Goal: Use online tool/utility: Utilize a website feature to perform a specific function

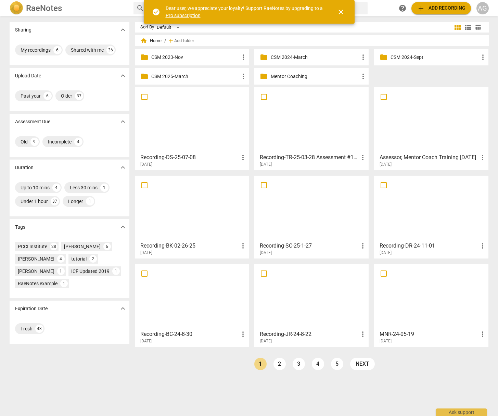
click at [280, 78] on p "Mentor Coaching" at bounding box center [315, 76] width 88 height 7
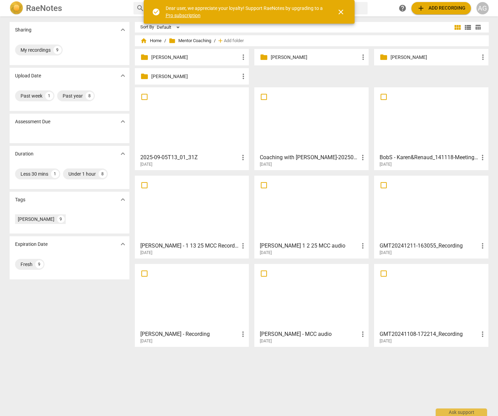
click at [292, 55] on p "[PERSON_NAME]" at bounding box center [315, 57] width 88 height 7
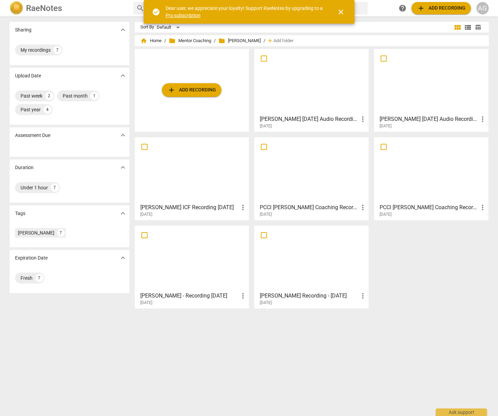
click at [430, 91] on div at bounding box center [430, 81] width 109 height 61
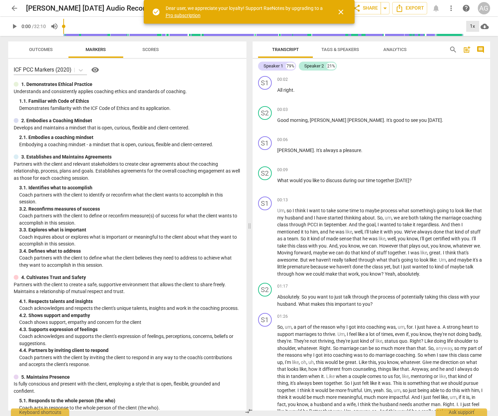
click at [474, 26] on div "1x" at bounding box center [472, 26] width 13 height 11
click at [475, 55] on li "1.25x" at bounding box center [477, 53] width 23 height 13
click at [11, 27] on span "play_arrow" at bounding box center [14, 26] width 8 height 8
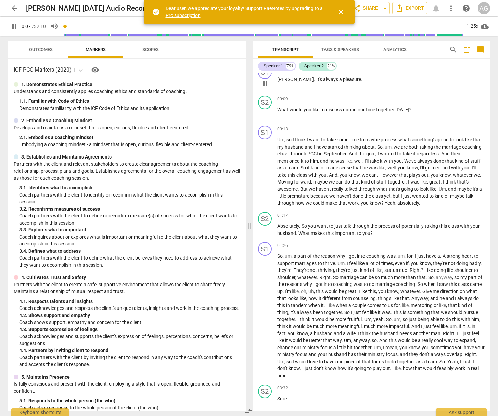
scroll to position [72, 0]
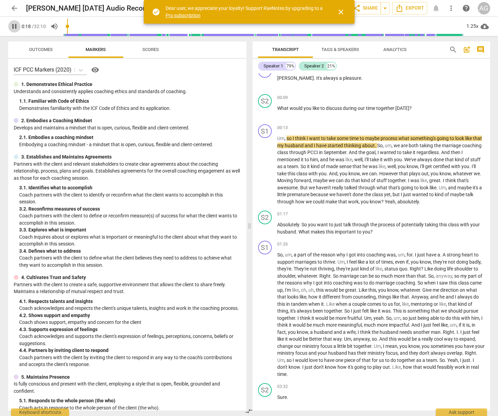
click at [15, 24] on span "pause" at bounding box center [14, 26] width 8 height 8
type input "19"
click at [342, 11] on span "close" at bounding box center [341, 12] width 8 height 8
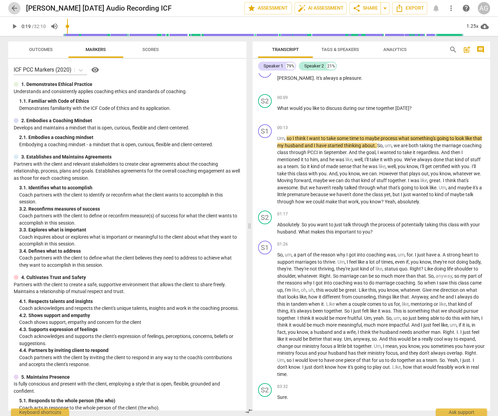
click at [16, 8] on span "arrow_back" at bounding box center [14, 8] width 8 height 8
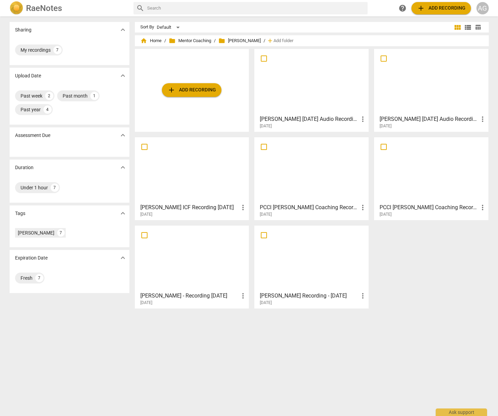
click at [177, 182] on div at bounding box center [191, 170] width 109 height 61
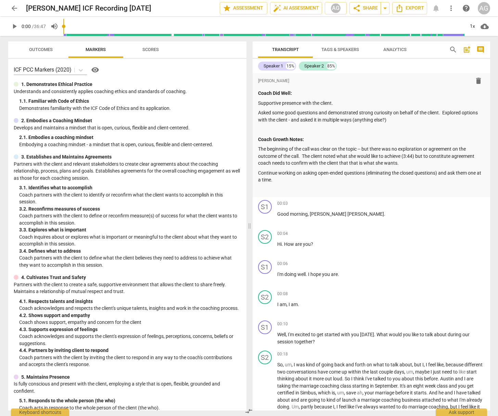
click at [11, 9] on span "arrow_back" at bounding box center [14, 8] width 8 height 8
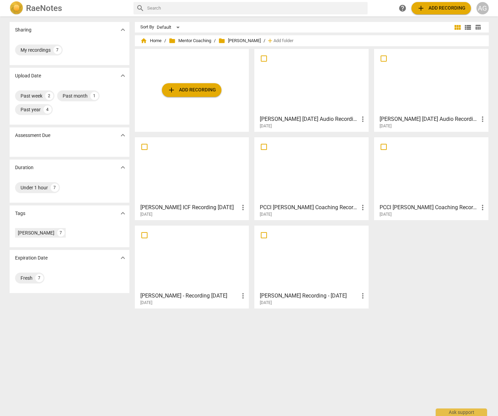
click at [320, 189] on div at bounding box center [311, 170] width 109 height 61
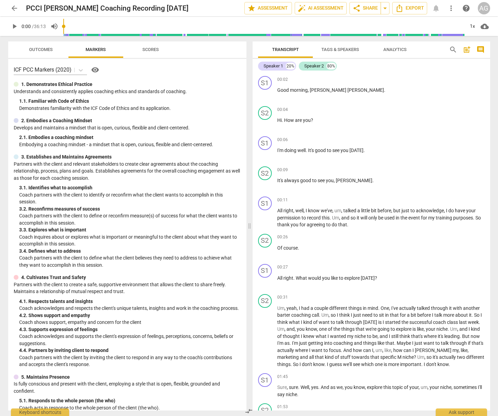
click at [14, 8] on span "arrow_back" at bounding box center [14, 8] width 8 height 8
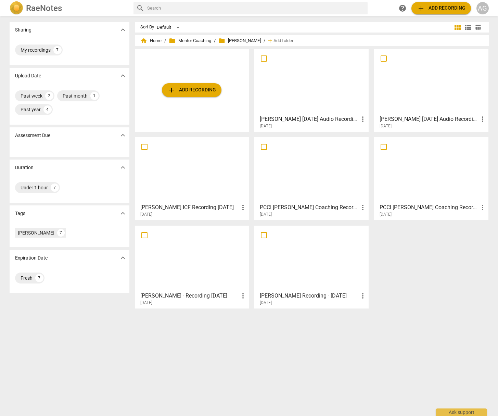
click at [432, 97] on div at bounding box center [430, 81] width 109 height 61
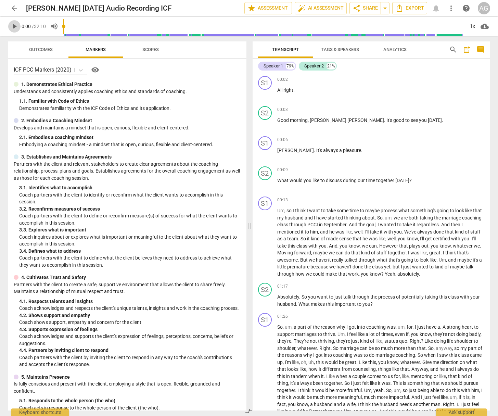
click at [15, 26] on span "play_arrow" at bounding box center [14, 26] width 8 height 8
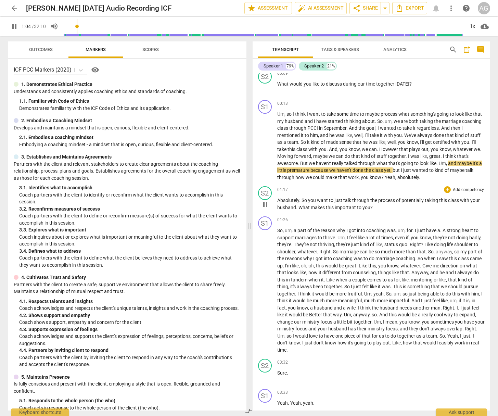
scroll to position [96, 0]
click at [464, 191] on p "Add competency" at bounding box center [468, 190] width 32 height 6
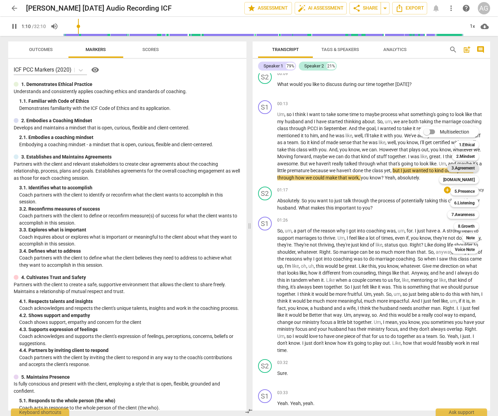
click at [461, 169] on b "3.Agreement" at bounding box center [462, 168] width 23 height 8
type input "71"
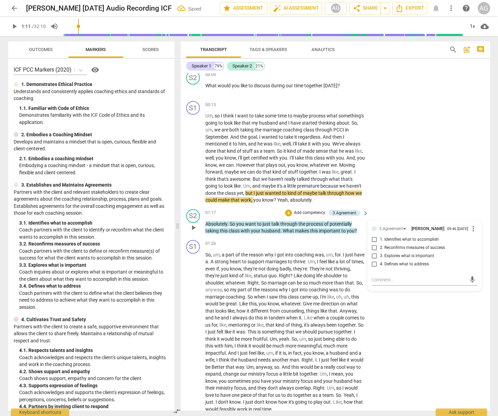
drag, startPoint x: 398, startPoint y: 257, endPoint x: 392, endPoint y: 258, distance: 6.2
click at [398, 257] on span "3. Explores what is important" at bounding box center [407, 256] width 54 height 6
click at [380, 257] on input "3. Explores what is important" at bounding box center [374, 256] width 11 height 8
checkbox input "true"
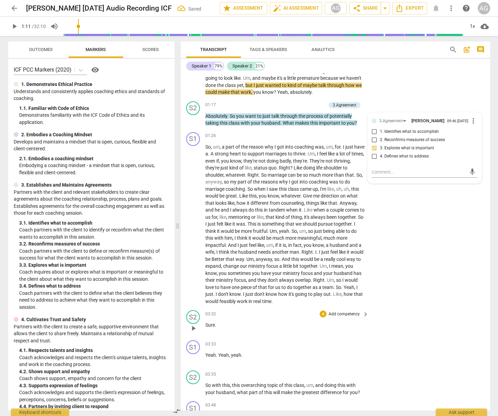
scroll to position [216, 0]
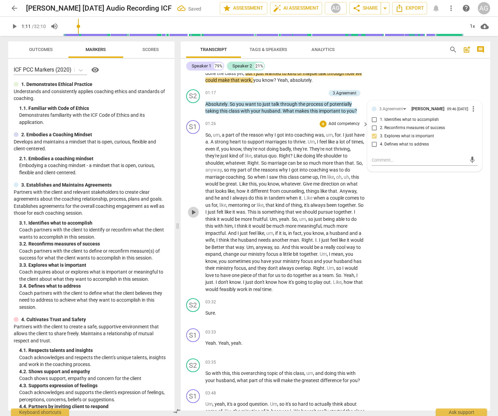
click at [188, 209] on span "play_arrow" at bounding box center [193, 212] width 11 height 8
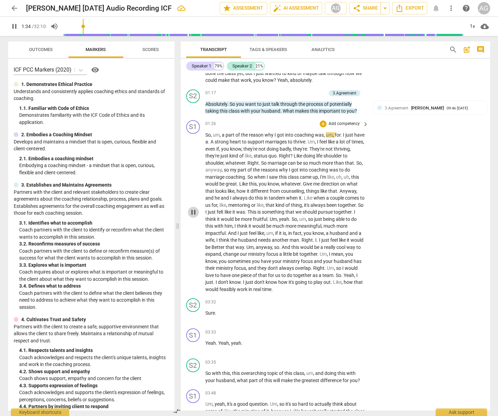
click at [191, 211] on span "pause" at bounding box center [193, 212] width 8 height 8
click at [191, 212] on span "play_arrow" at bounding box center [193, 212] width 8 height 8
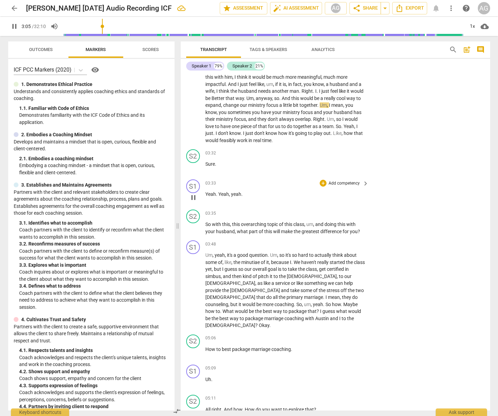
scroll to position [365, 0]
click at [211, 223] on span "So" at bounding box center [208, 223] width 6 height 5
click at [351, 210] on p "Add competency" at bounding box center [344, 213] width 32 height 6
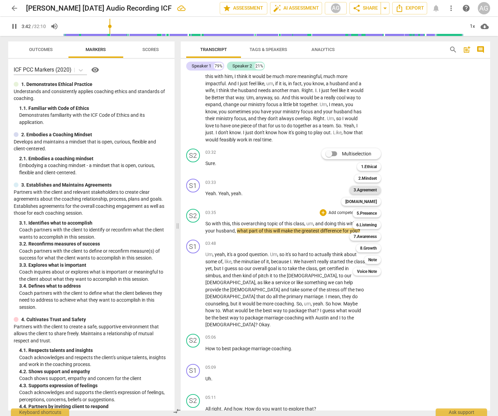
click at [371, 187] on b "3.Agreement" at bounding box center [364, 190] width 23 height 8
type input "223"
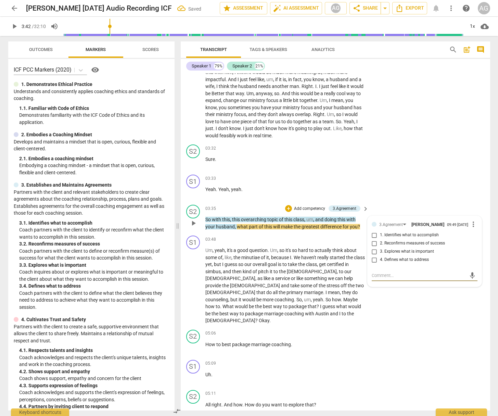
scroll to position [374, 0]
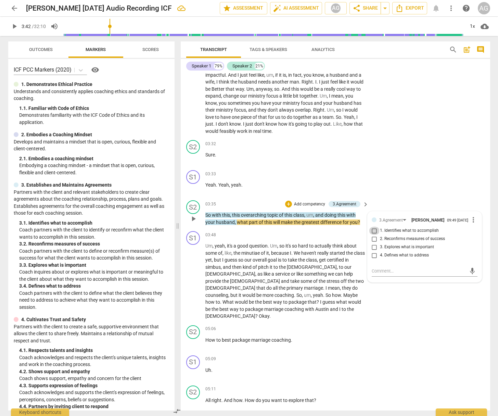
click at [373, 230] on input "1. Identifies what to accomplish" at bounding box center [374, 230] width 11 height 8
checkbox input "true"
click at [193, 277] on span "play_arrow" at bounding box center [193, 281] width 8 height 8
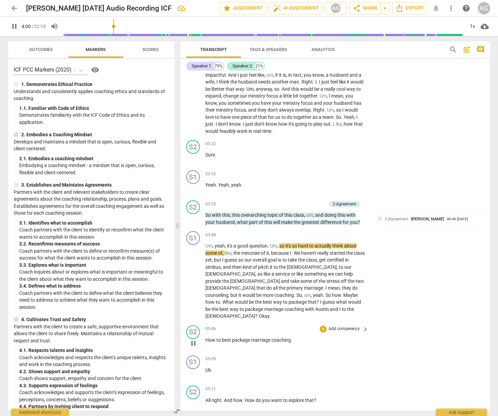
click at [342, 326] on p "Add competency" at bounding box center [344, 329] width 32 height 6
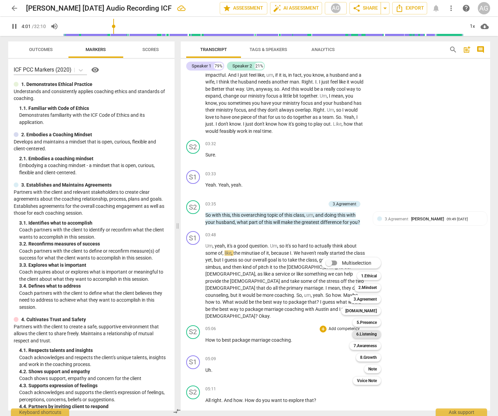
click at [375, 330] on b "6.Listening" at bounding box center [366, 334] width 21 height 8
type input "242"
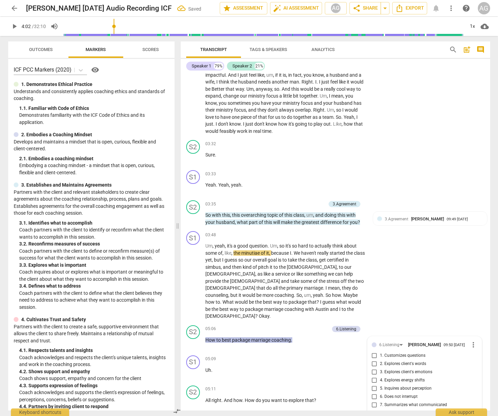
scroll to position [547, 0]
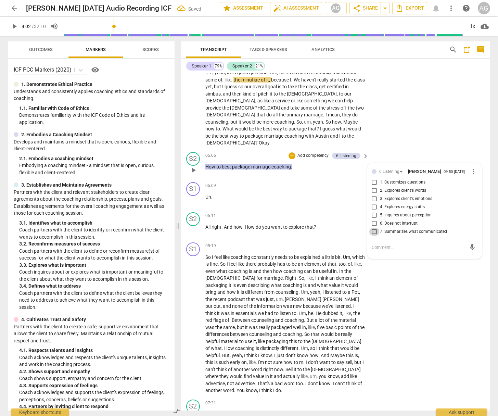
click at [373, 227] on input "7. Summarizes what communicated" at bounding box center [374, 231] width 11 height 8
checkbox input "true"
click at [194, 226] on span "play_arrow" at bounding box center [193, 230] width 8 height 8
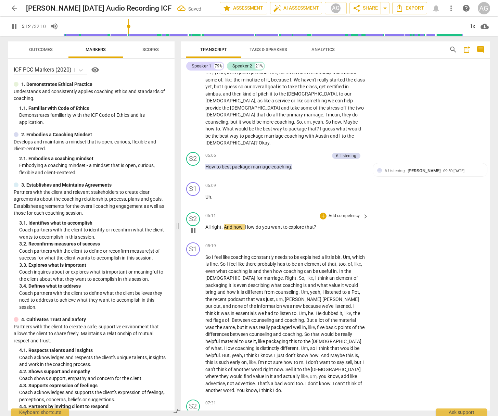
click at [342, 213] on p "Add competency" at bounding box center [344, 216] width 32 height 6
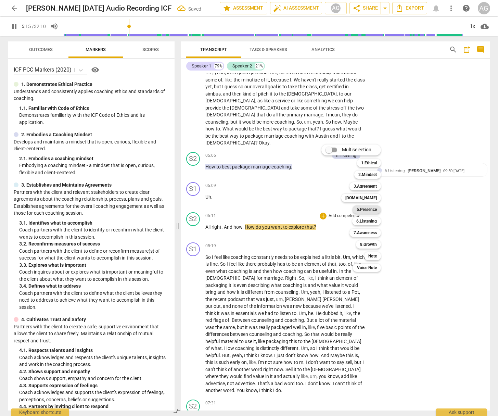
click at [368, 208] on b "5.Presence" at bounding box center [366, 209] width 20 height 8
type input "316"
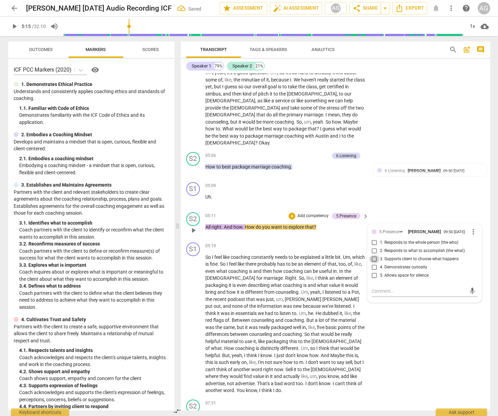
click at [372, 255] on input "3. Supports client to choose what happens" at bounding box center [374, 259] width 11 height 8
checkbox input "true"
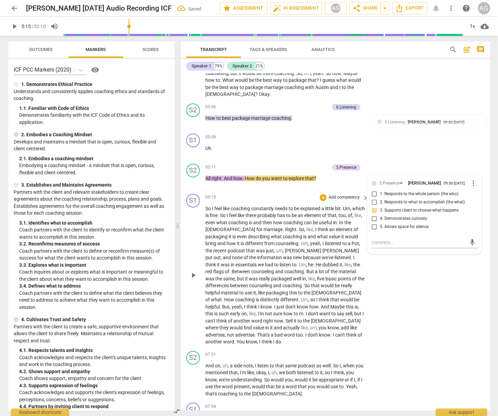
scroll to position [595, 0]
click at [308, 105] on p "Add competency" at bounding box center [313, 108] width 32 height 6
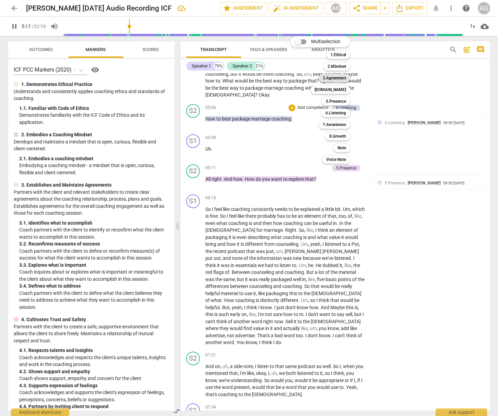
click at [340, 77] on b "3.Agreement" at bounding box center [334, 78] width 23 height 8
type input "317"
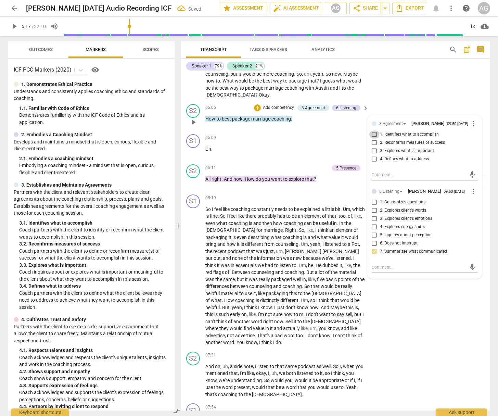
click at [372, 130] on input "1. Identifies what to accomplish" at bounding box center [374, 134] width 11 height 8
checkbox input "true"
click at [374, 155] on input "4. Defines what to address" at bounding box center [374, 159] width 11 height 8
checkbox input "true"
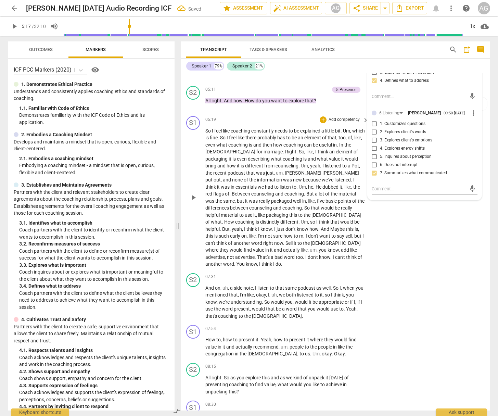
scroll to position [680, 0]
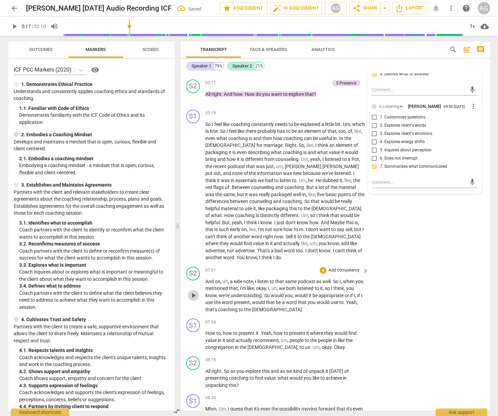
click at [192, 291] on span "play_arrow" at bounding box center [193, 295] width 8 height 8
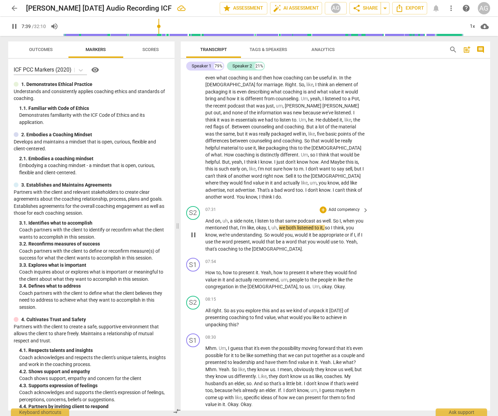
scroll to position [751, 0]
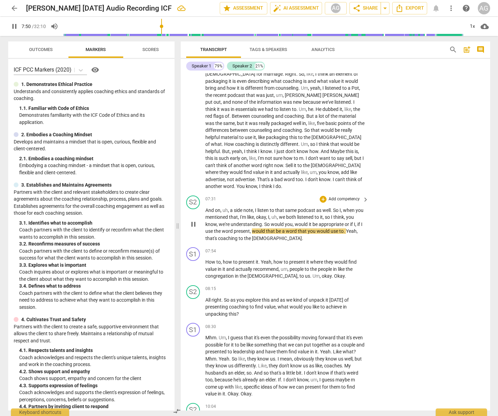
click at [346, 196] on p "Add competency" at bounding box center [344, 199] width 32 height 6
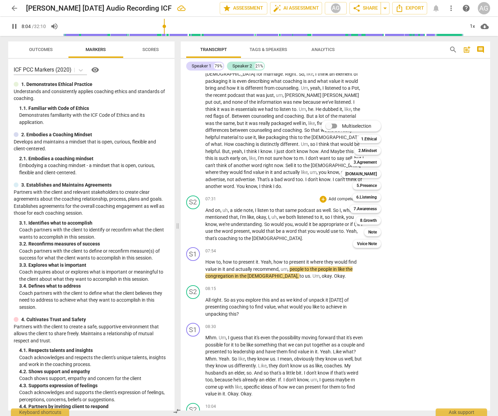
click at [399, 291] on div at bounding box center [249, 208] width 498 height 416
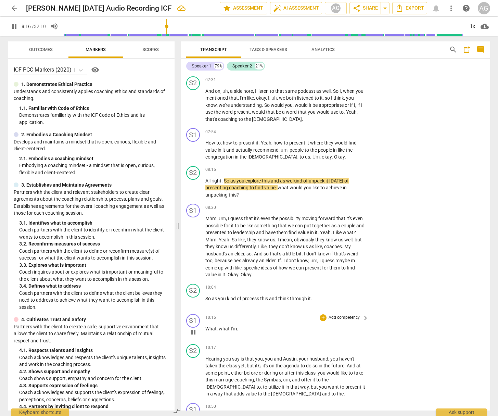
scroll to position [870, 0]
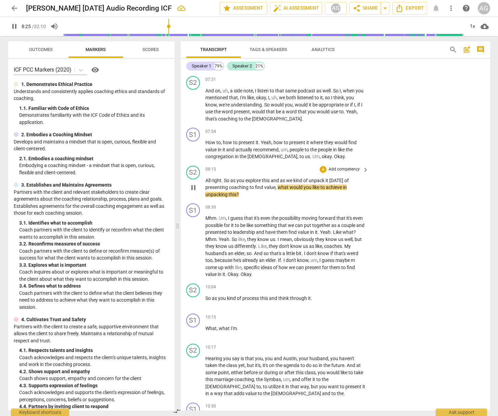
click at [347, 166] on p "Add competency" at bounding box center [344, 169] width 32 height 6
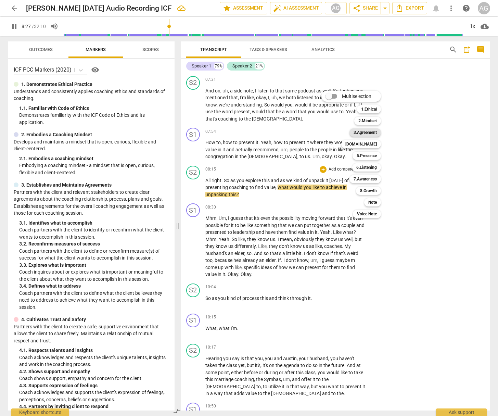
click at [362, 131] on b "3.Agreement" at bounding box center [364, 132] width 23 height 8
type input "508"
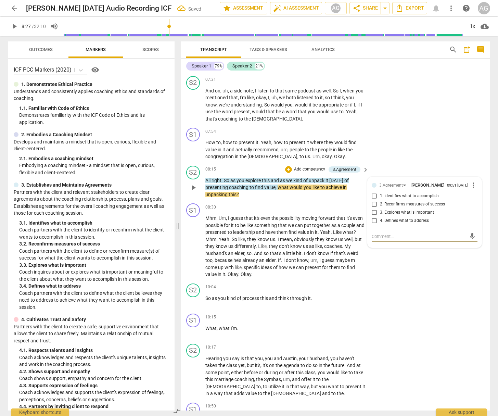
click at [373, 192] on input "1. Identifies what to accomplish" at bounding box center [374, 196] width 11 height 8
checkbox input "true"
click at [192, 242] on span "play_arrow" at bounding box center [193, 246] width 8 height 8
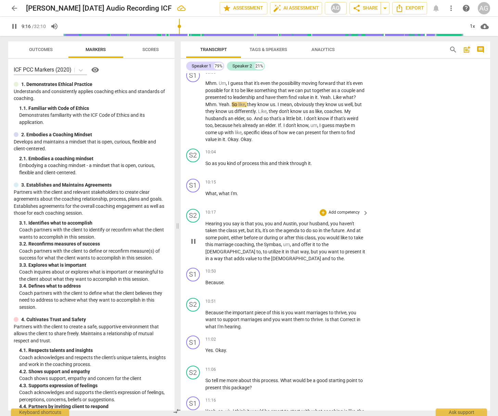
scroll to position [996, 0]
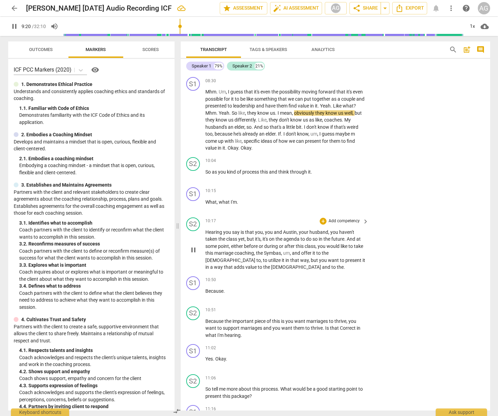
click at [210, 229] on span "Hearing" at bounding box center [214, 231] width 18 height 5
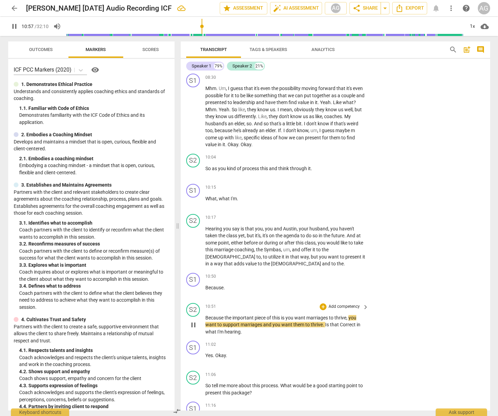
click at [342, 303] on div "+ Add competency keyboard_arrow_right" at bounding box center [343, 307] width 51 height 8
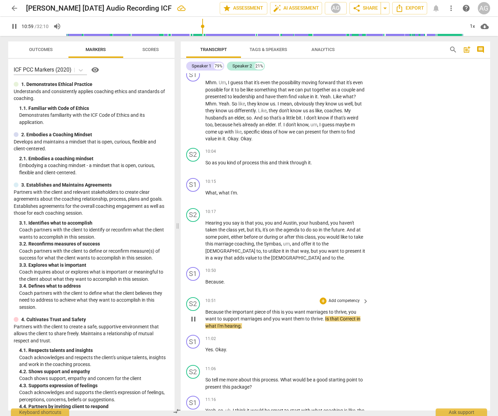
click at [344, 298] on p "Add competency" at bounding box center [344, 301] width 32 height 6
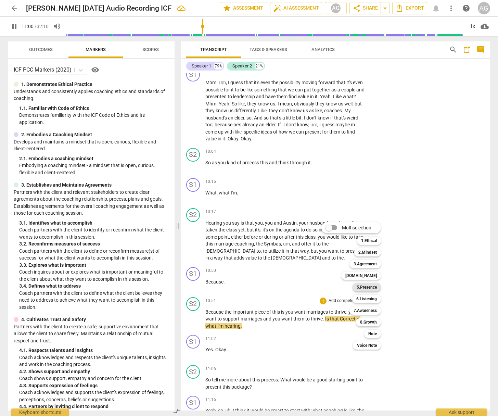
scroll to position [1007, 0]
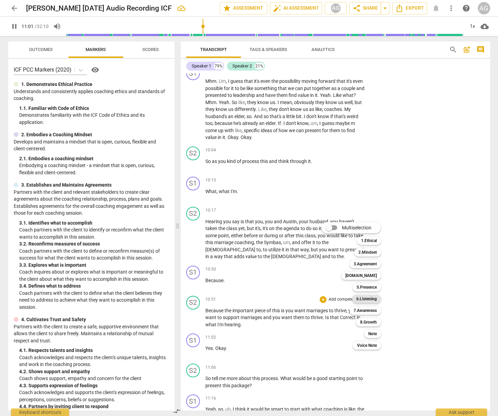
click at [367, 301] on b "6.Listening" at bounding box center [366, 298] width 21 height 8
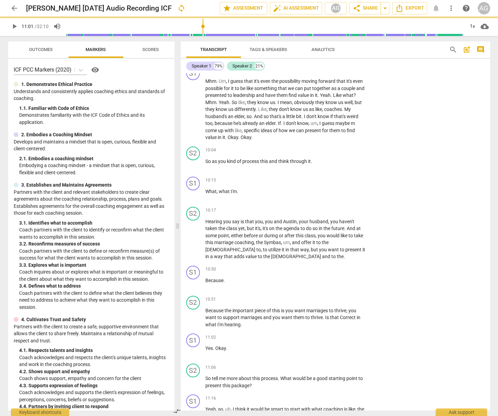
type input "662"
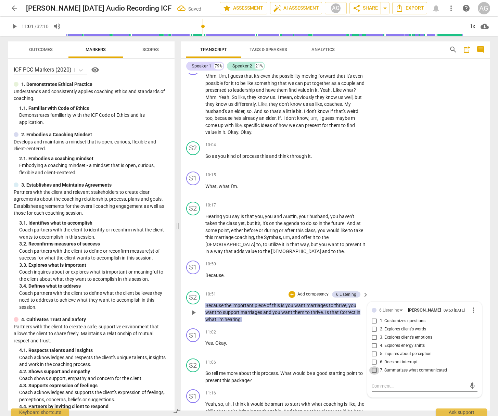
scroll to position [1012, 0]
click at [373, 362] on div "6.Listening [PERSON_NAME] 09:53 [DATE] more_vert 1. Customizes questions 2. Exp…" at bounding box center [424, 341] width 106 height 72
click at [373, 366] on input "7. Summarizes what communicated" at bounding box center [374, 370] width 11 height 8
checkbox input "true"
click at [303, 291] on p "Add competency" at bounding box center [313, 294] width 32 height 6
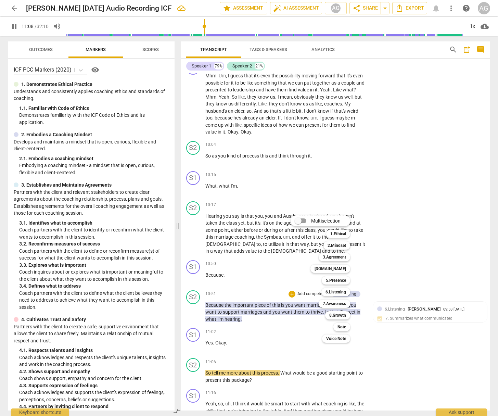
click at [328, 357] on div at bounding box center [249, 208] width 498 height 416
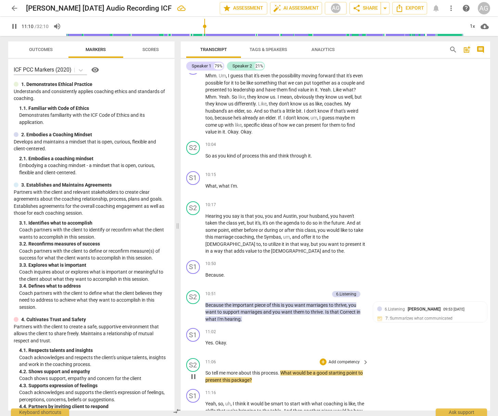
click at [350, 359] on p "Add competency" at bounding box center [344, 362] width 32 height 6
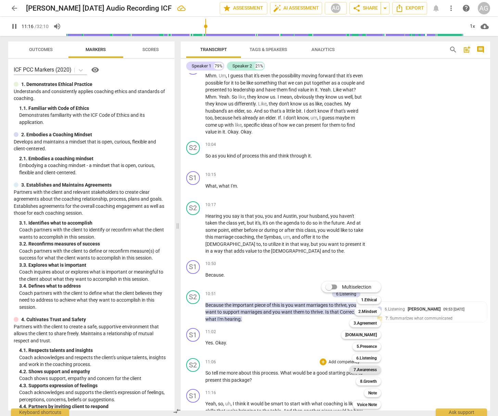
click at [369, 368] on b "7.Awareness" at bounding box center [364, 369] width 23 height 8
type input "676"
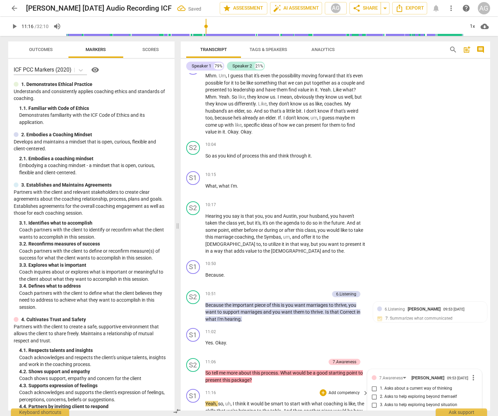
scroll to position [1223, 0]
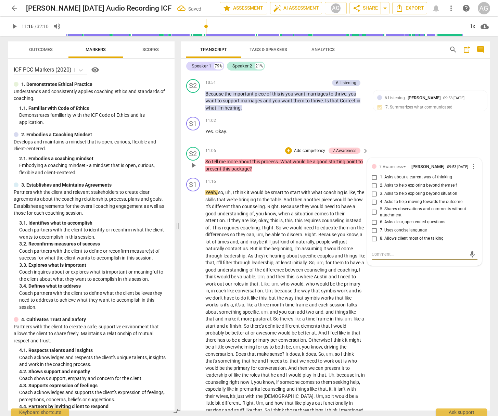
click at [377, 173] on input "1. Asks about a current way of thinking" at bounding box center [374, 177] width 11 height 8
checkbox input "true"
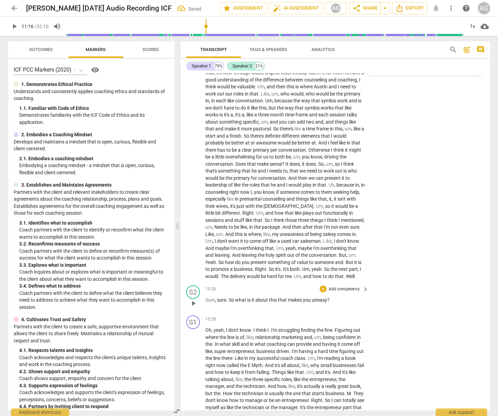
scroll to position [1423, 0]
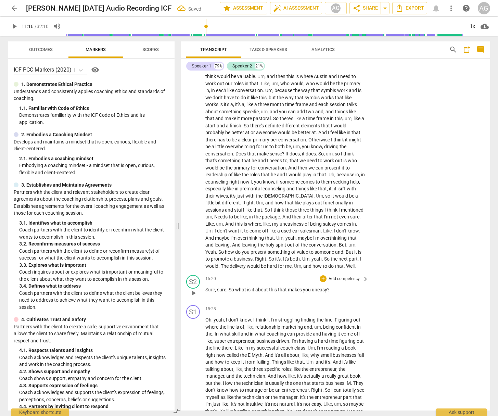
click at [347, 276] on p "Add competency" at bounding box center [344, 279] width 32 height 6
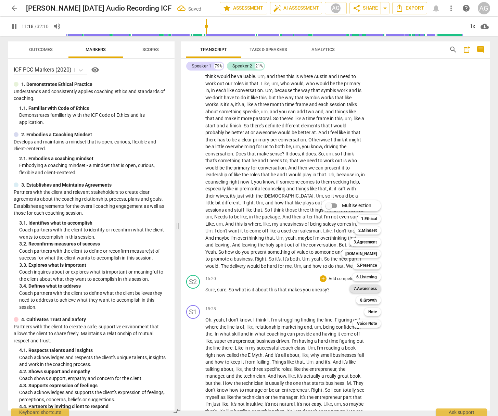
click at [367, 288] on b "7.Awareness" at bounding box center [364, 288] width 23 height 8
type input "678"
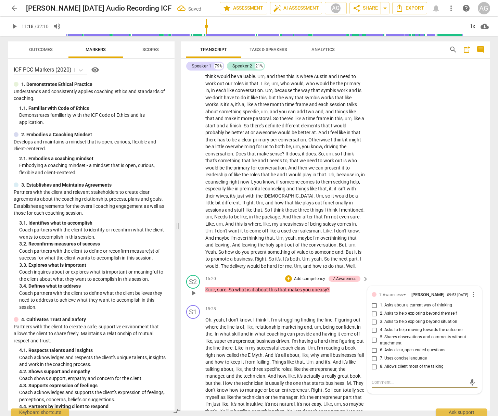
click at [371, 309] on input "2. Asks to help exploring beyond themself" at bounding box center [374, 313] width 11 height 8
checkbox input "true"
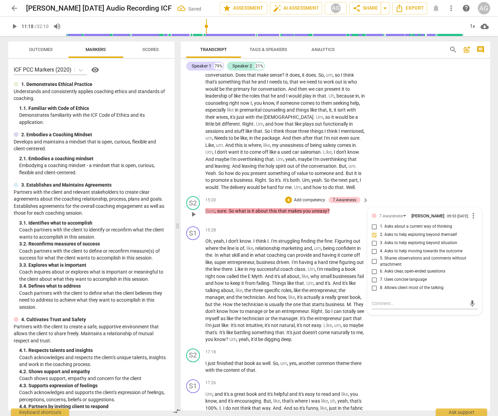
scroll to position [1450, 0]
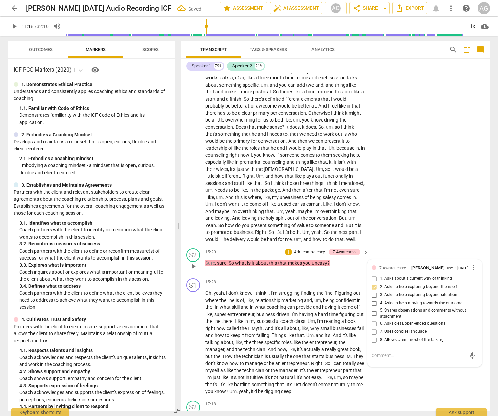
click at [303, 249] on p "Add competency" at bounding box center [309, 252] width 32 height 6
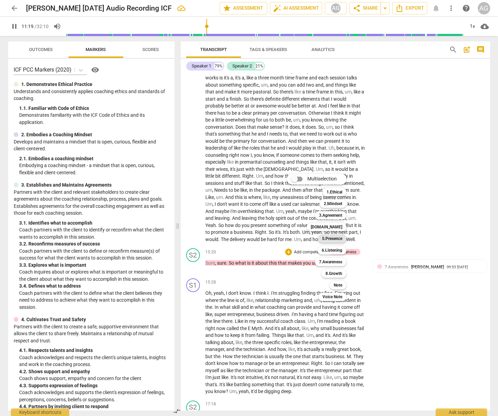
click at [333, 235] on b "5.Presence" at bounding box center [332, 238] width 20 height 8
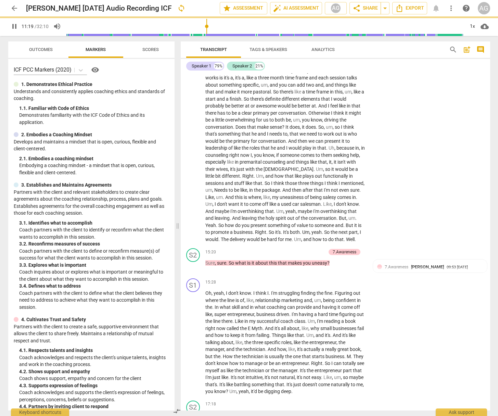
type input "680"
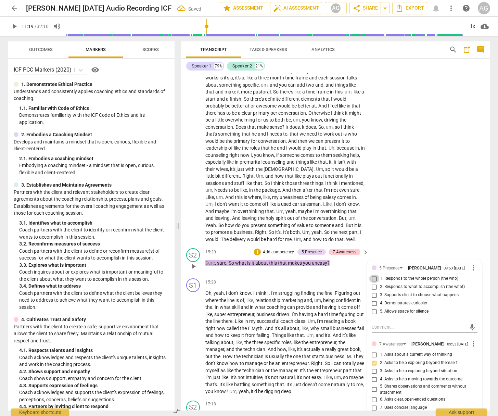
click at [372, 274] on input "1. Responds to the whole person (the who)" at bounding box center [374, 278] width 11 height 8
checkbox input "true"
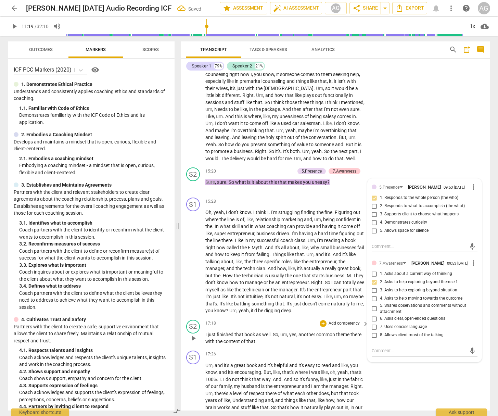
scroll to position [1532, 0]
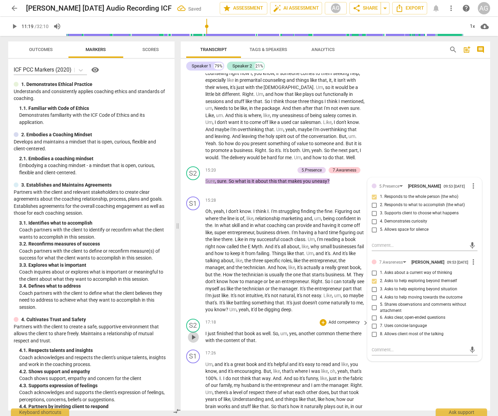
click at [190, 333] on span "play_arrow" at bounding box center [193, 337] width 8 height 8
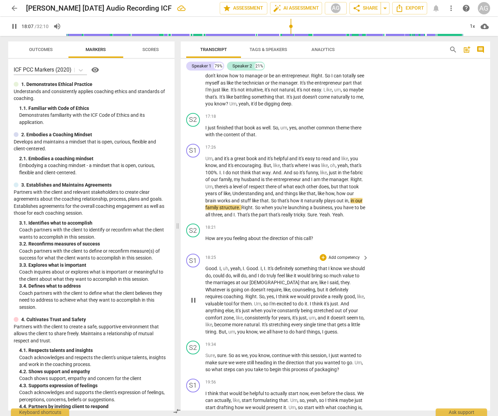
scroll to position [1769, 0]
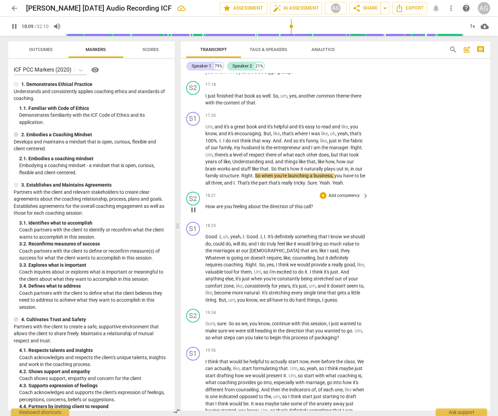
click at [338, 193] on p "Add competency" at bounding box center [344, 196] width 32 height 6
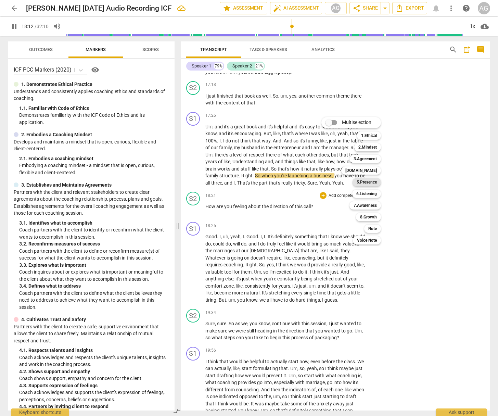
click at [368, 183] on b "5.Presence" at bounding box center [366, 182] width 20 height 8
type input "1093"
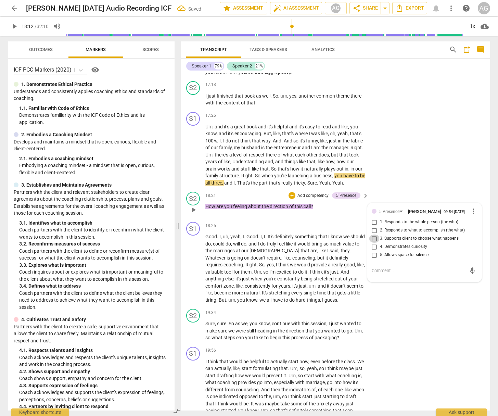
click at [374, 234] on input "3. Supports client to choose what happens" at bounding box center [374, 238] width 11 height 8
checkbox input "true"
click at [304, 193] on p "Add competency" at bounding box center [313, 196] width 32 height 6
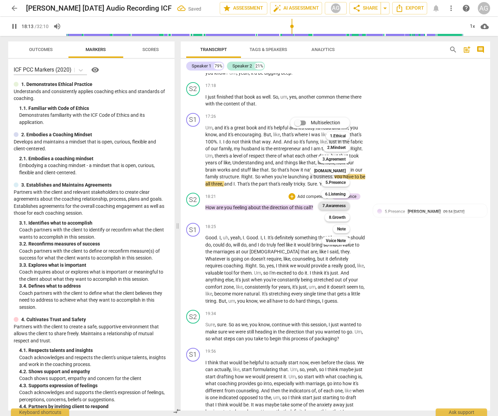
scroll to position [1768, 0]
click at [336, 158] on b "3.Agreement" at bounding box center [333, 159] width 23 height 8
type input "1095"
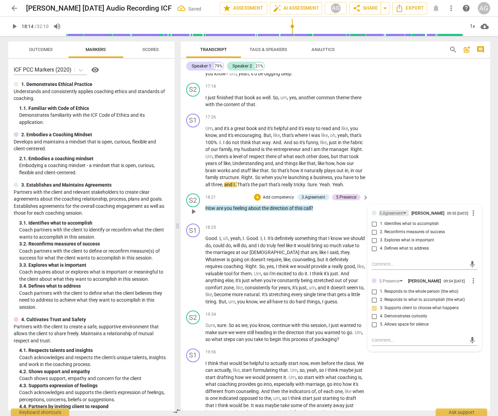
click at [388, 210] on div "3.Agreement" at bounding box center [391, 213] width 24 height 6
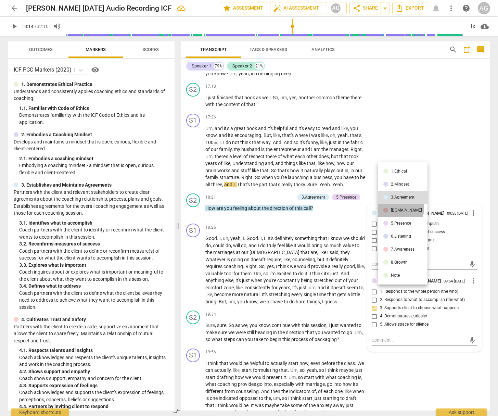
click at [400, 208] on div "[DOMAIN_NAME]" at bounding box center [406, 210] width 31 height 4
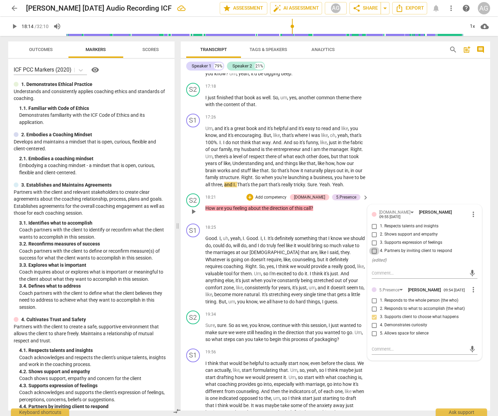
click at [371, 247] on input "4. Partners by inviting client to respond" at bounding box center [374, 251] width 11 height 8
checkbox input "true"
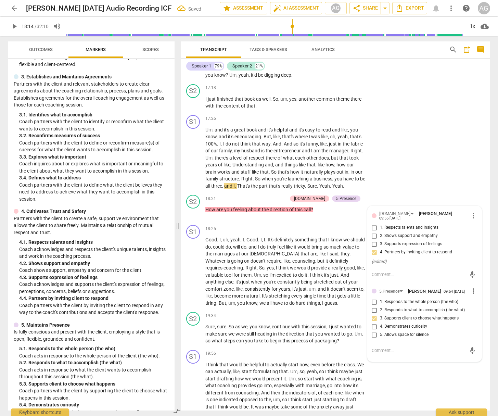
scroll to position [110, 0]
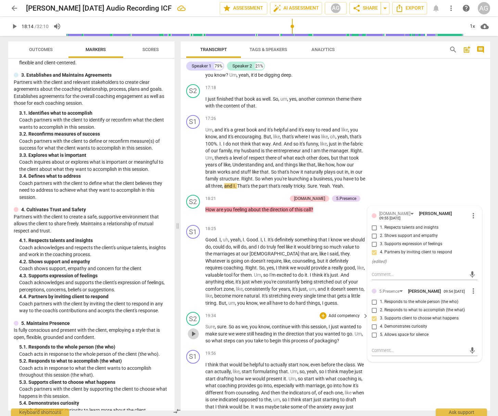
click at [195, 329] on span "play_arrow" at bounding box center [193, 333] width 8 height 8
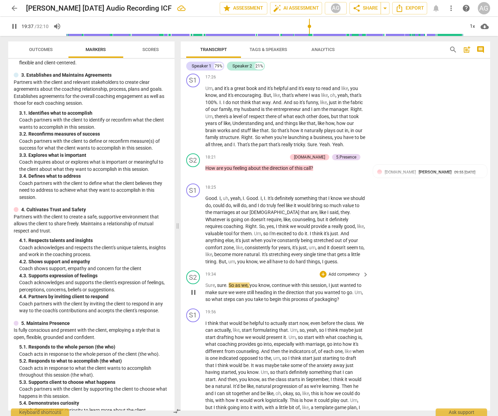
scroll to position [1809, 0]
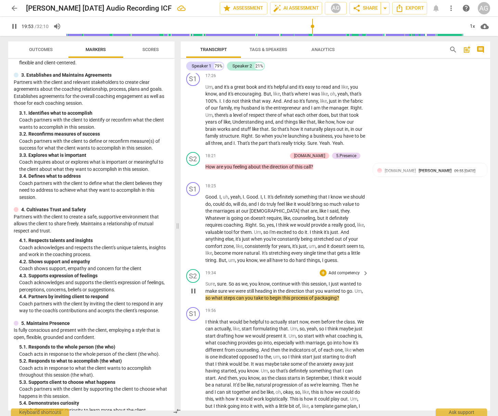
click at [342, 270] on p "Add competency" at bounding box center [344, 273] width 32 height 6
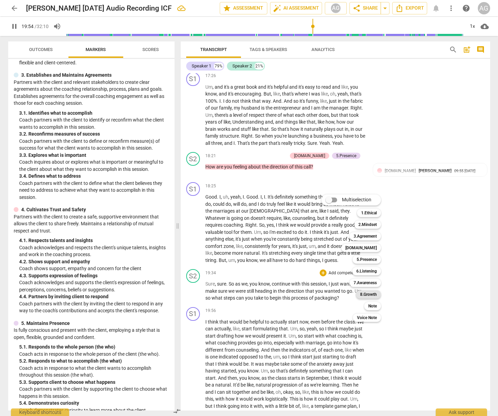
click at [372, 293] on b "8.Growth" at bounding box center [368, 294] width 17 height 8
type input "1195"
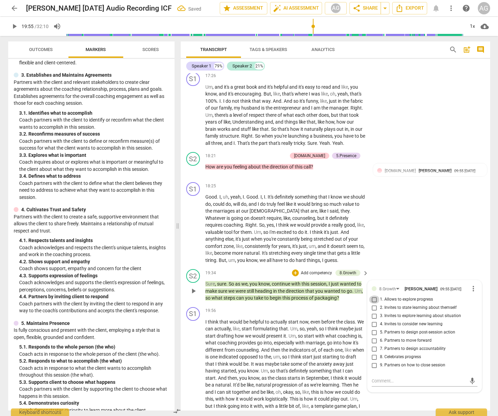
click at [373, 295] on input "1. Allows to explore progress" at bounding box center [374, 299] width 11 height 8
click at [370, 295] on input "1. Allows to explore progress" at bounding box center [374, 299] width 11 height 8
checkbox input "false"
click at [373, 328] on input "5. Partners to design post-session action" at bounding box center [374, 332] width 11 height 8
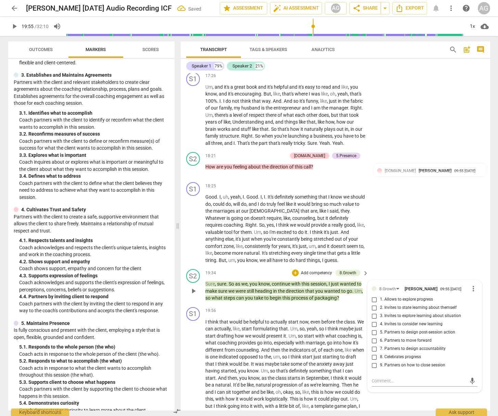
checkbox input "true"
click at [284, 153] on p "Add competency" at bounding box center [270, 156] width 32 height 6
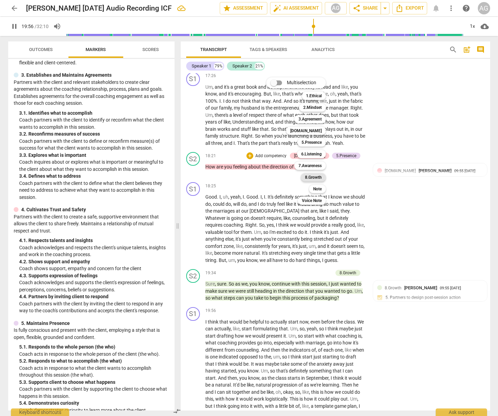
click at [316, 175] on b "8.Growth" at bounding box center [313, 177] width 17 height 8
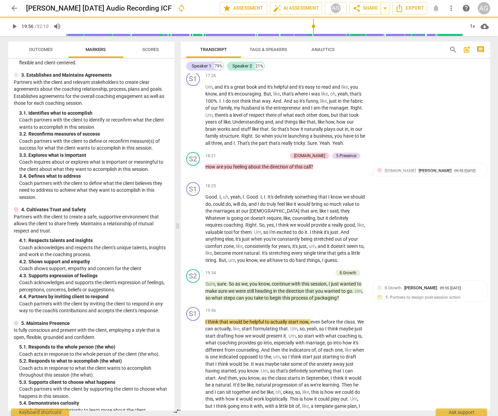
type input "1197"
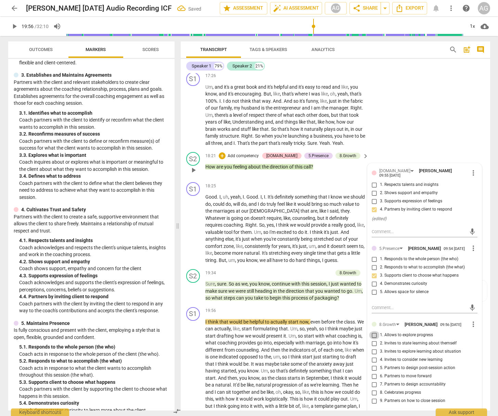
click at [373, 331] on input "1. Allows to explore progress" at bounding box center [374, 335] width 11 height 8
checkbox input "true"
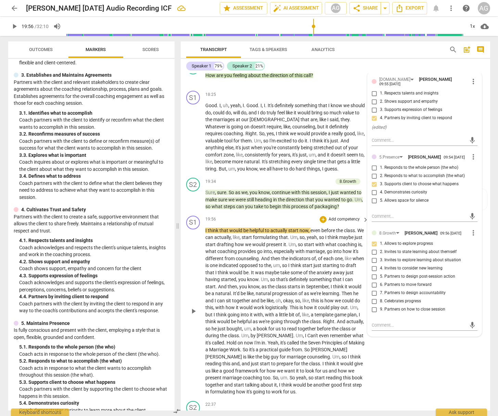
scroll to position [1904, 0]
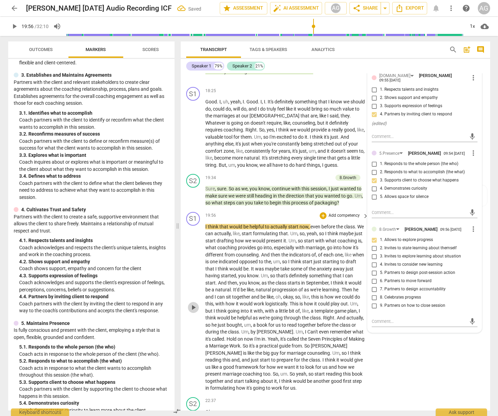
click at [194, 303] on span "play_arrow" at bounding box center [193, 307] width 8 height 8
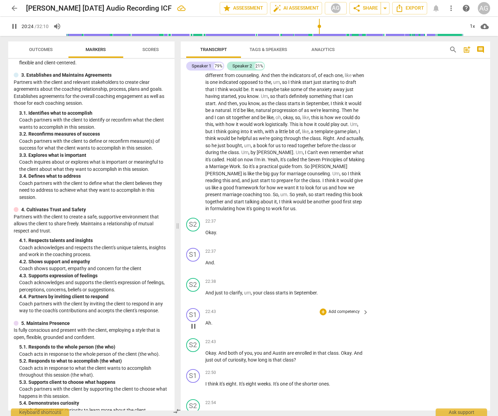
scroll to position [2087, 0]
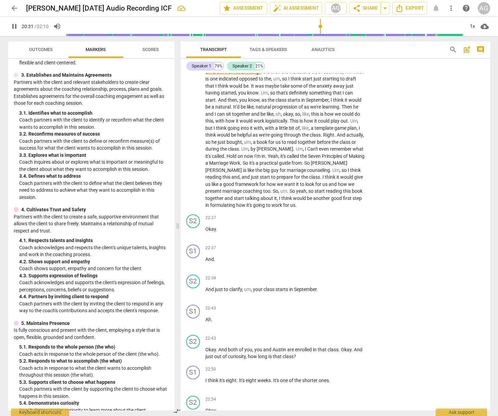
click at [10, 25] on span "pause" at bounding box center [14, 26] width 12 height 8
type input "1232"
